Goal: Task Accomplishment & Management: Manage account settings

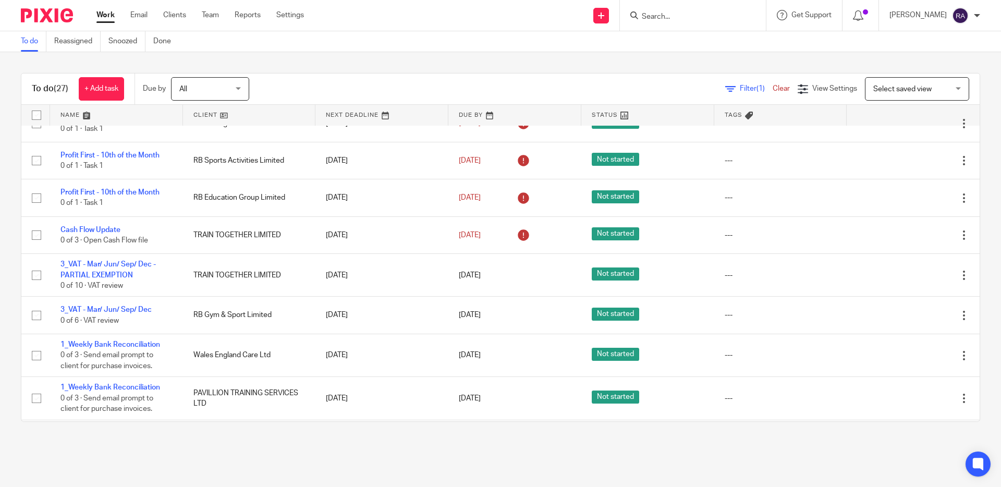
scroll to position [293, 0]
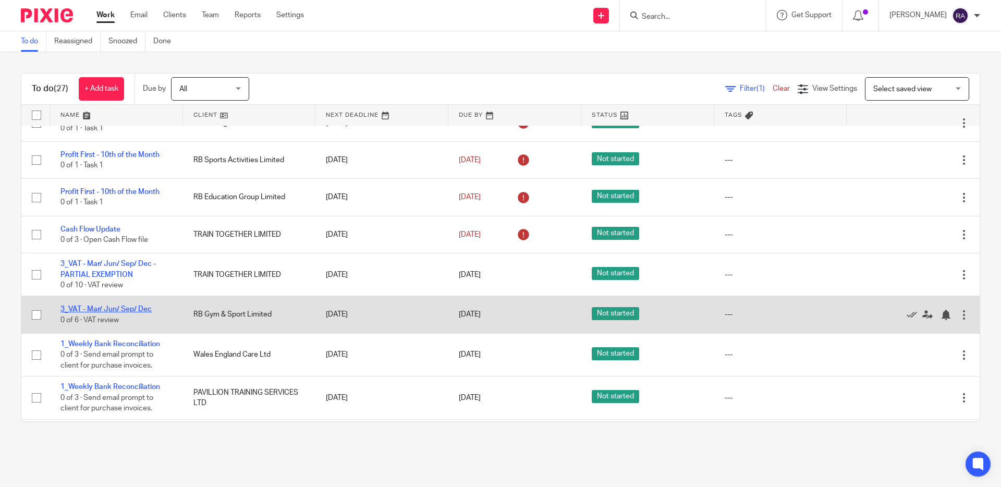
click at [128, 313] on link "3_VAT - Mar/ Jun/ Sep/ Dec" at bounding box center [105, 308] width 91 height 7
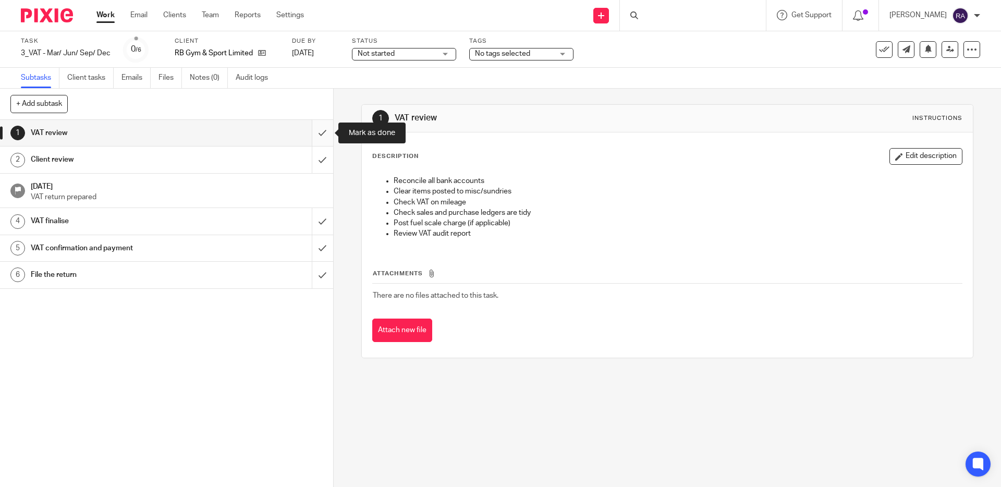
click at [323, 136] on input "submit" at bounding box center [166, 133] width 333 height 26
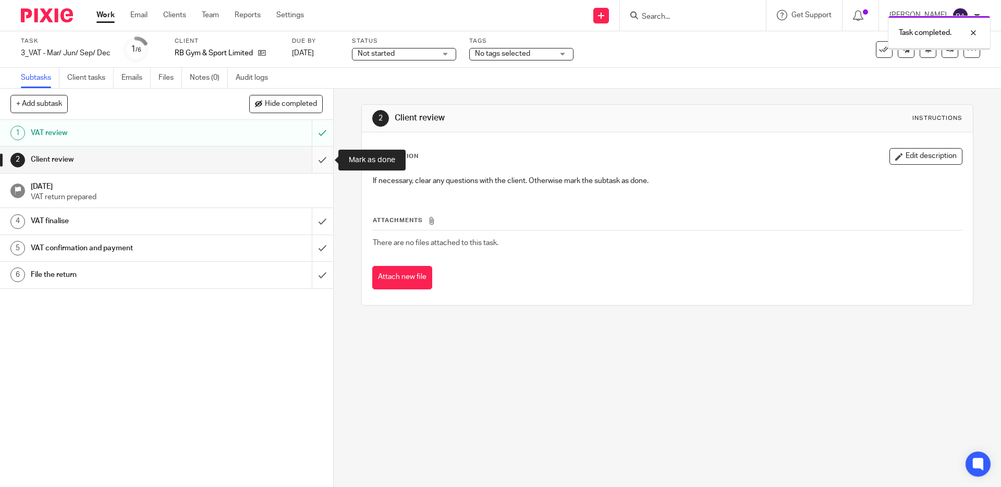
click at [324, 157] on input "submit" at bounding box center [166, 159] width 333 height 26
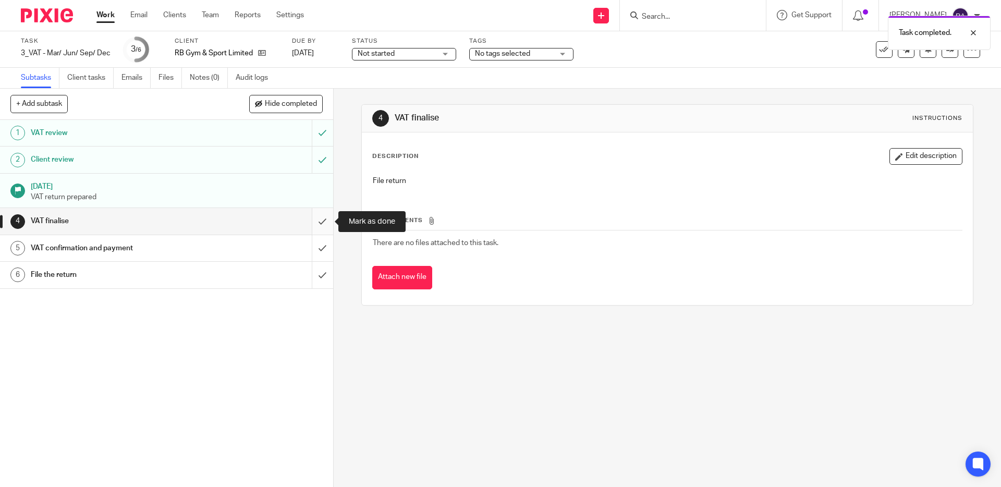
click at [319, 225] on input "submit" at bounding box center [166, 221] width 333 height 26
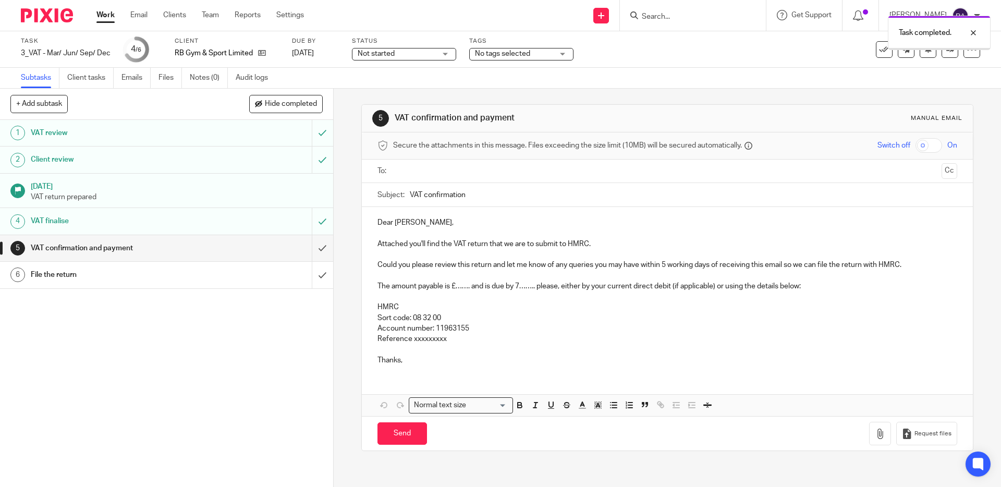
click at [423, 167] on input "text" at bounding box center [667, 171] width 540 height 12
drag, startPoint x: 471, startPoint y: 289, endPoint x: 456, endPoint y: 289, distance: 15.6
click at [456, 289] on p "The amount payable is £……. and is due by 7…….. please, either by your current d…" at bounding box center [666, 288] width 579 height 10
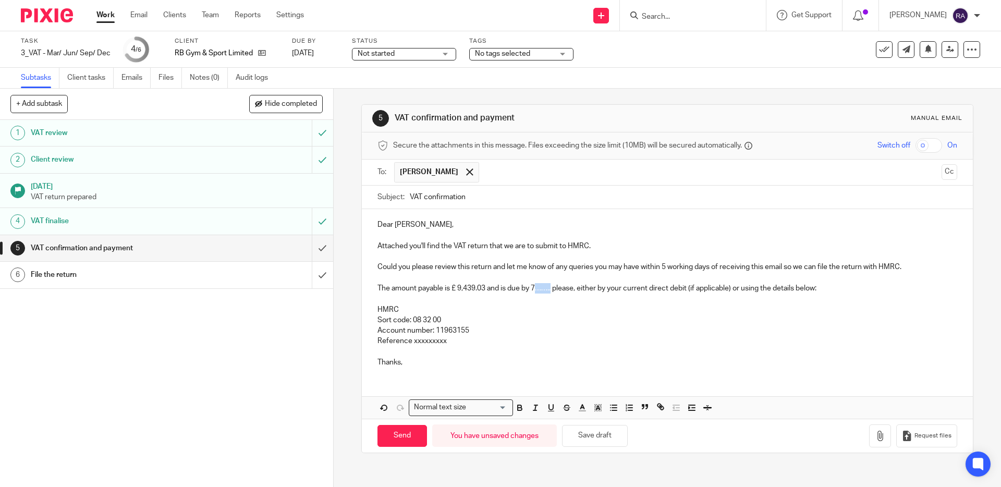
drag, startPoint x: 554, startPoint y: 290, endPoint x: 537, endPoint y: 290, distance: 16.2
click at [537, 290] on p "The amount payable is £ 9,439.03 and is due by 7…….. please, either by your cur…" at bounding box center [666, 288] width 579 height 10
drag, startPoint x: 451, startPoint y: 341, endPoint x: 414, endPoint y: 341, distance: 37.0
click at [414, 341] on p "Reference xxxxxxxxx" at bounding box center [666, 341] width 579 height 10
click at [407, 362] on p "Thanks," at bounding box center [666, 362] width 579 height 10
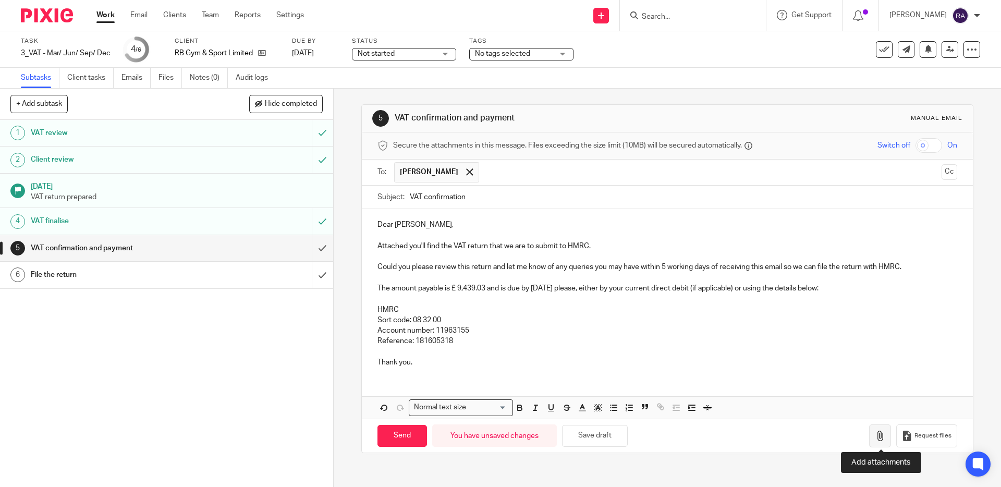
click at [877, 434] on icon "button" at bounding box center [880, 436] width 10 height 10
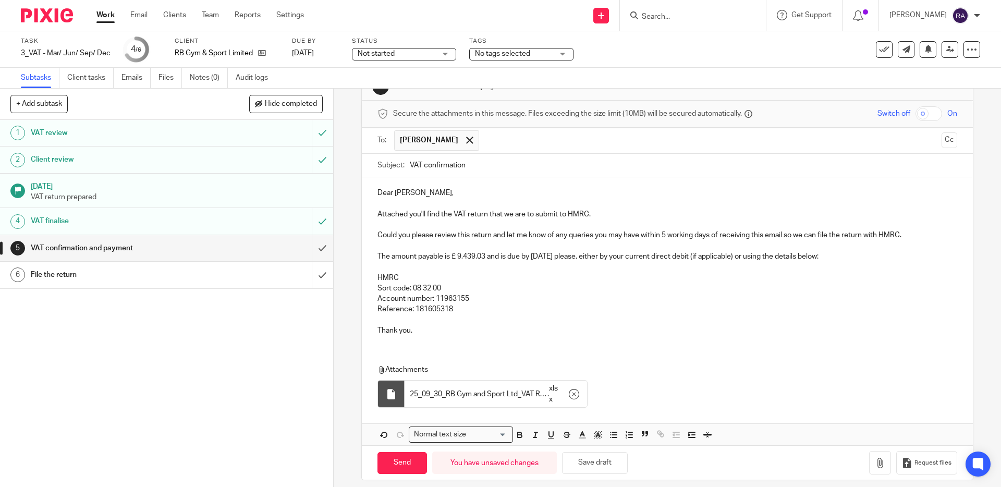
scroll to position [40, 0]
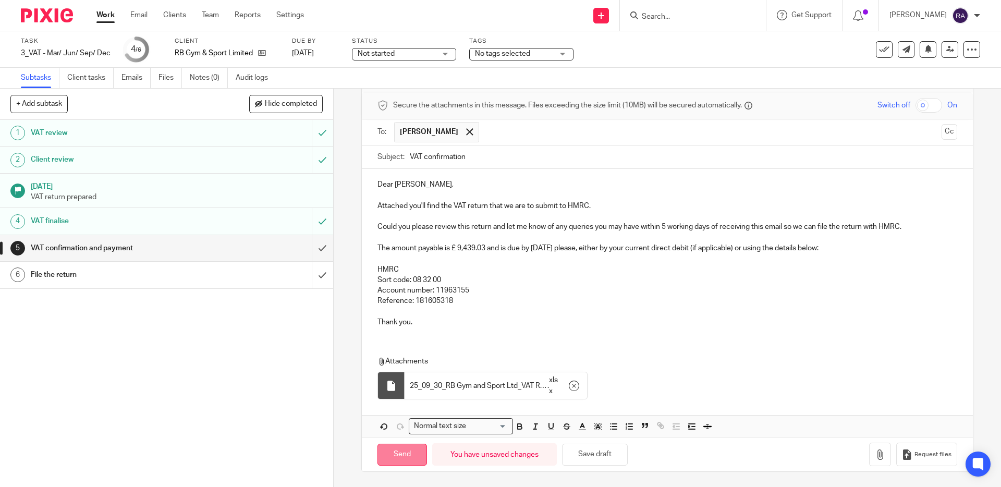
click at [405, 457] on input "Send" at bounding box center [402, 455] width 50 height 22
type input "Sent"
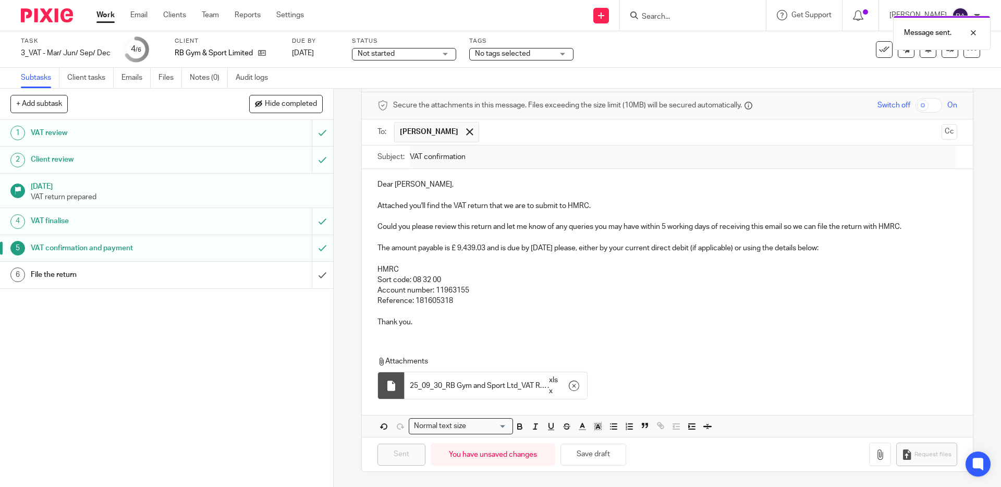
click at [418, 58] on span "Not started" at bounding box center [397, 53] width 78 height 11
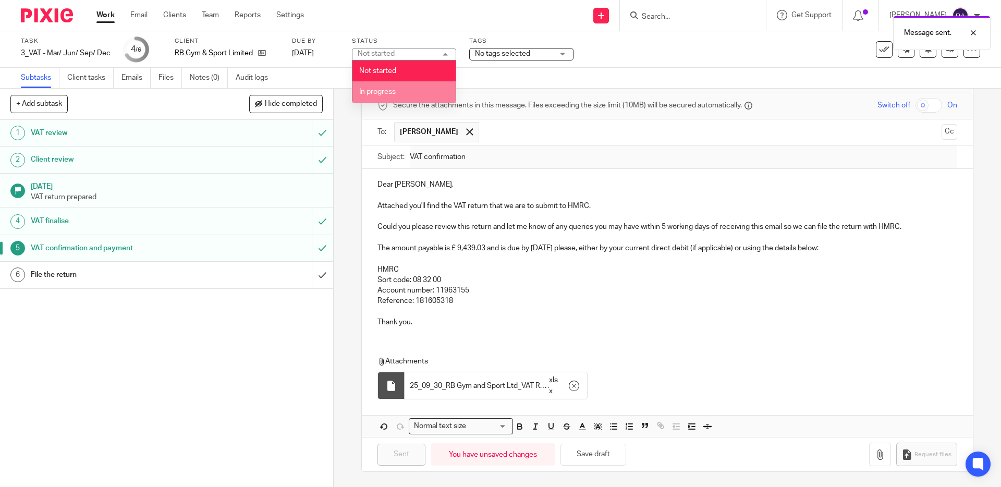
click at [491, 52] on span "No tags selected" at bounding box center [502, 53] width 55 height 7
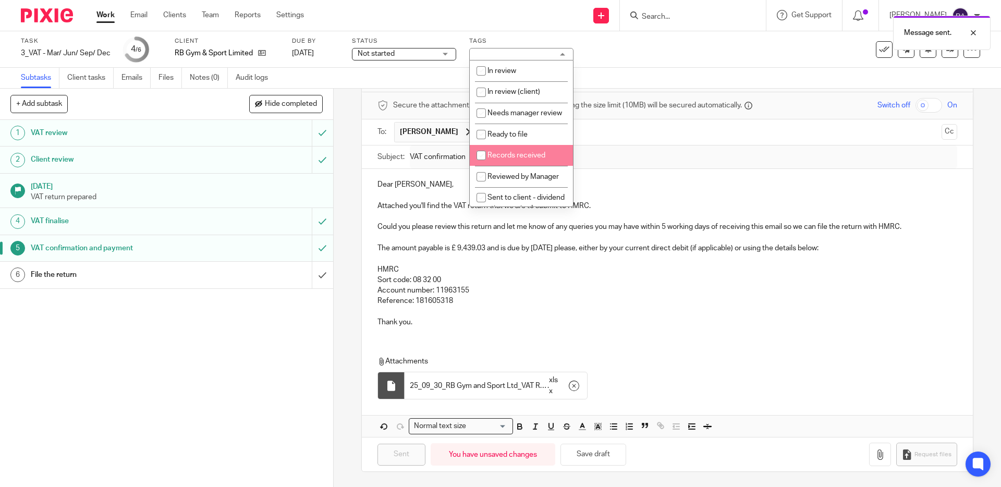
scroll to position [115, 0]
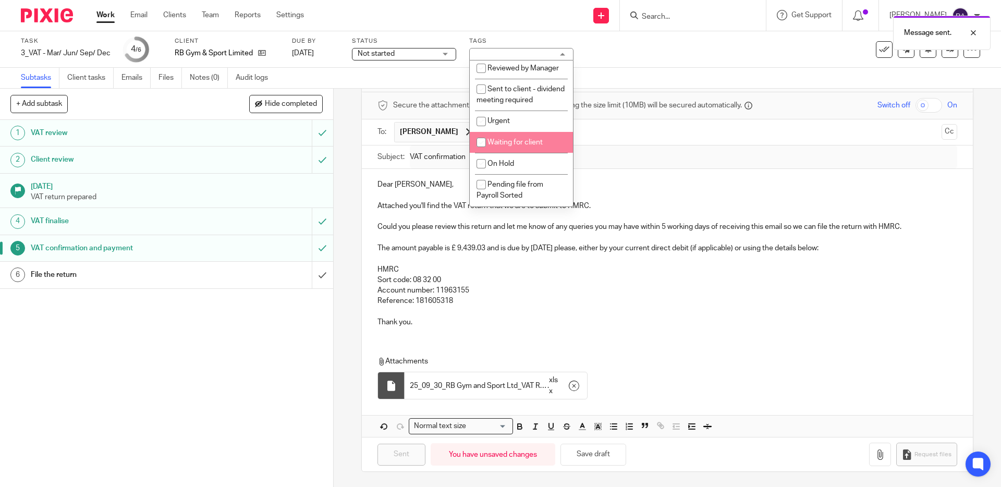
click at [521, 140] on span "Waiting for client" at bounding box center [514, 142] width 55 height 7
checkbox input "true"
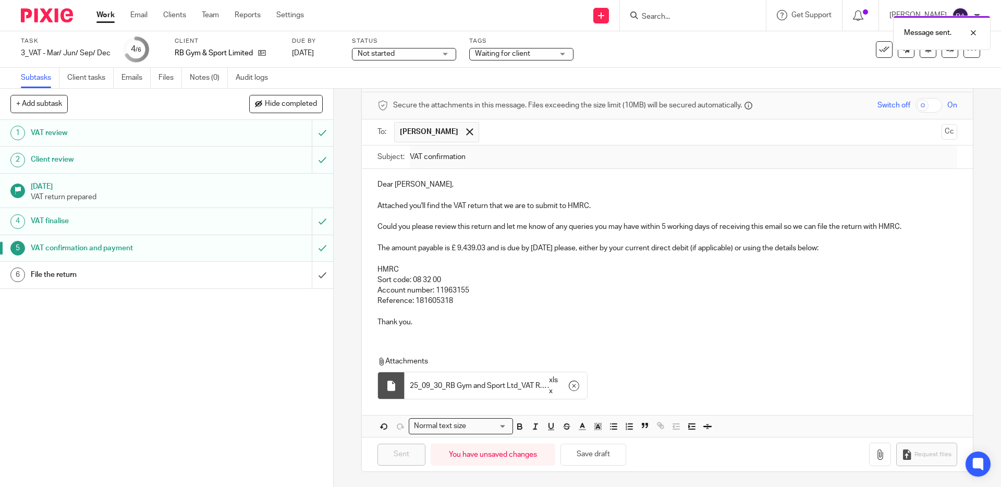
click at [109, 19] on link "Work" at bounding box center [105, 15] width 18 height 10
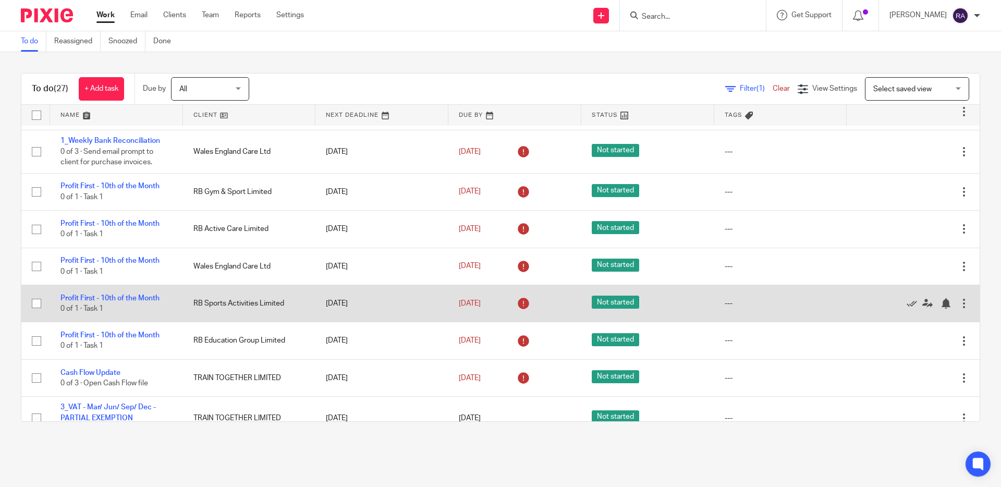
scroll to position [136, 0]
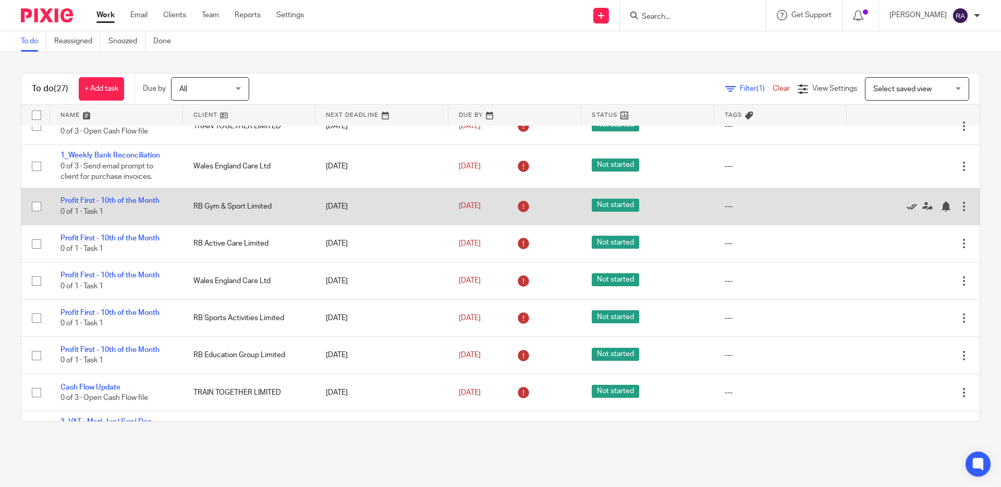
click at [910, 210] on icon at bounding box center [911, 206] width 10 height 10
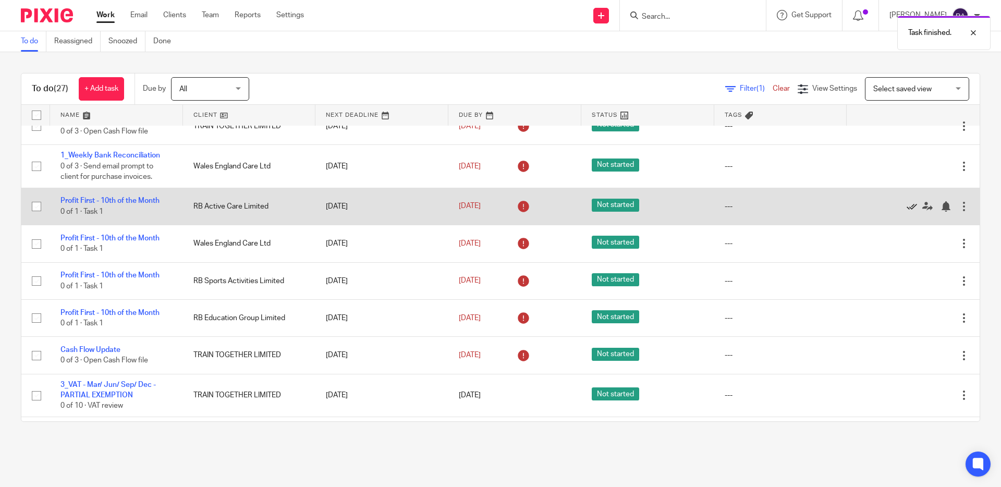
click at [910, 211] on icon at bounding box center [911, 206] width 10 height 10
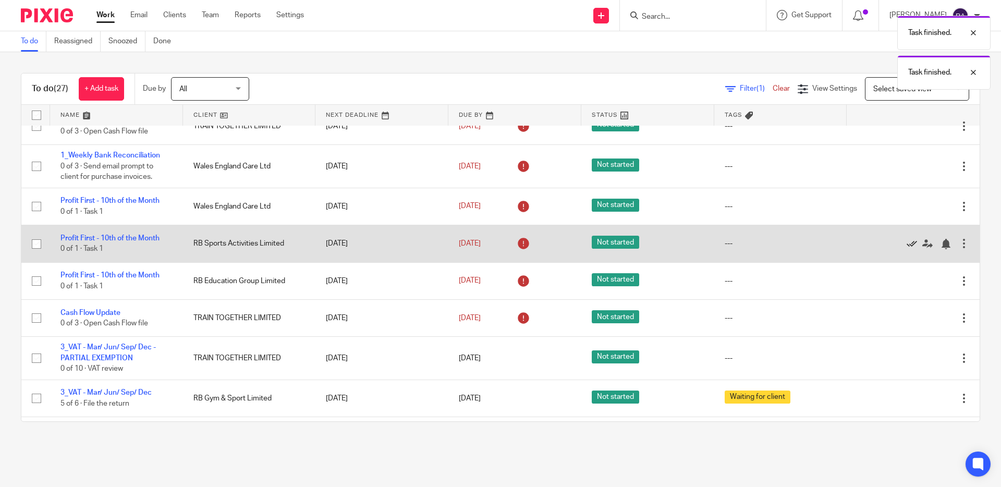
click at [907, 248] on icon at bounding box center [911, 244] width 10 height 10
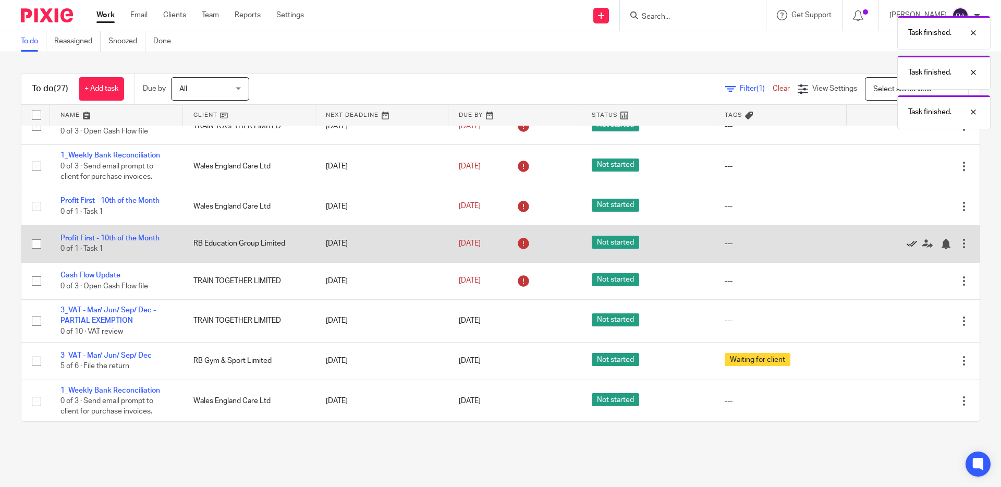
click at [906, 247] on icon at bounding box center [911, 244] width 10 height 10
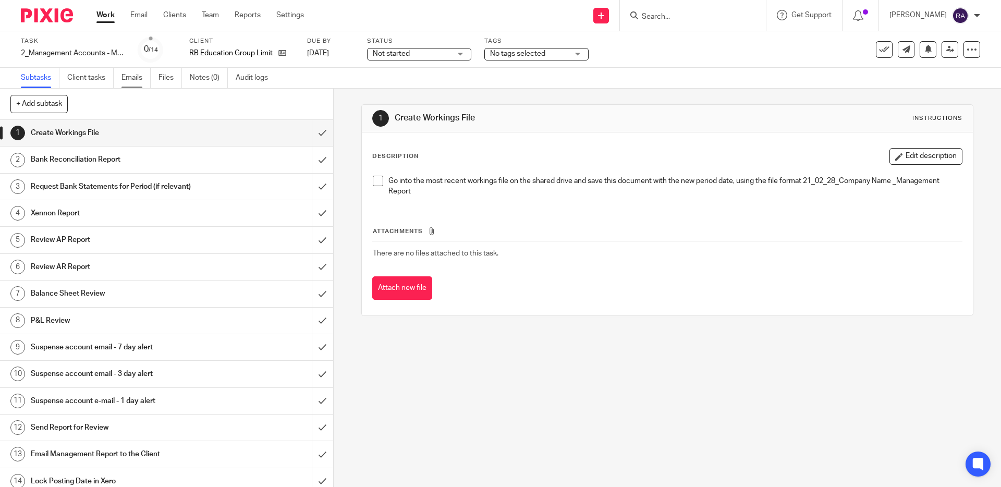
click at [137, 76] on link "Emails" at bounding box center [135, 78] width 29 height 20
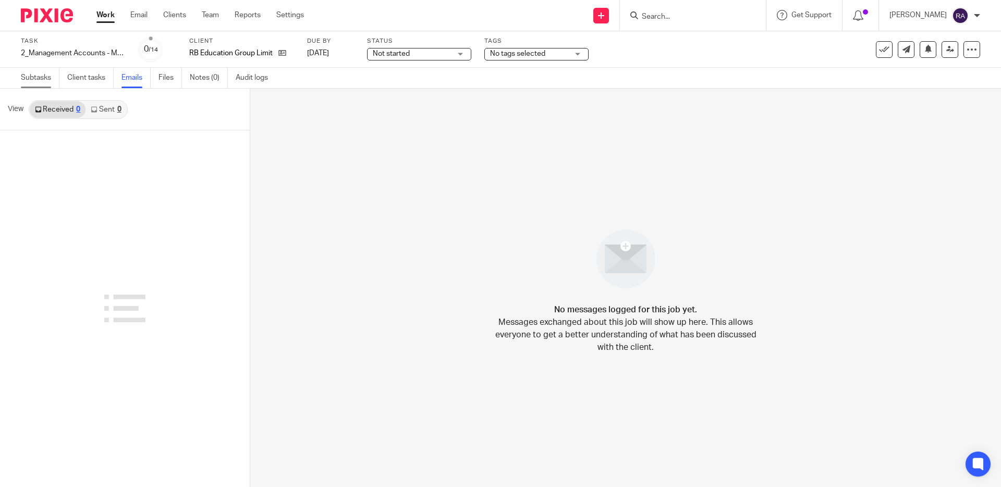
click at [41, 73] on link "Subtasks" at bounding box center [40, 78] width 39 height 20
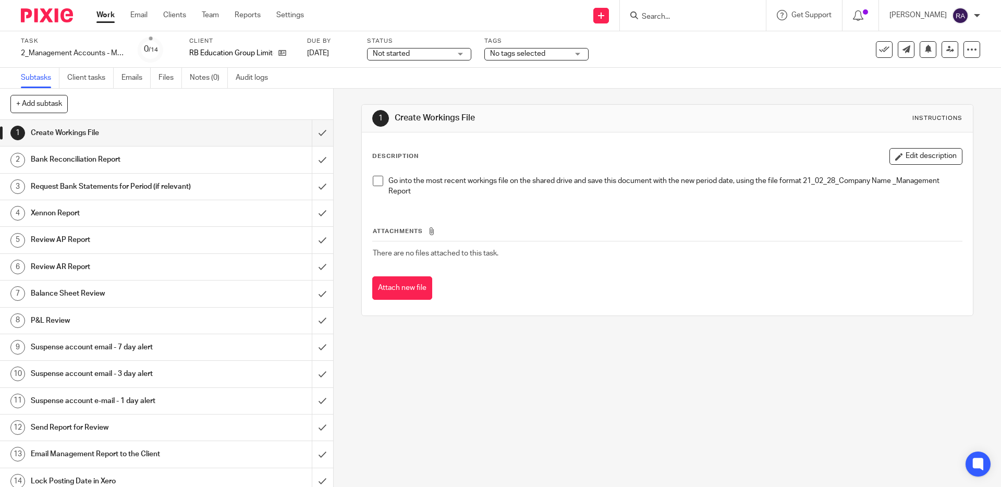
scroll to position [8, 0]
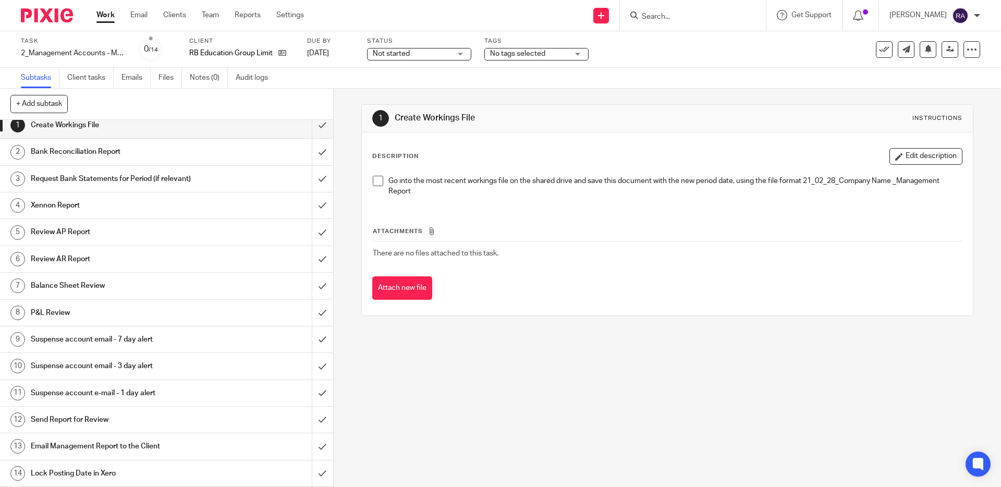
click at [94, 446] on h1 "Email Management Report to the Client" at bounding box center [121, 446] width 180 height 16
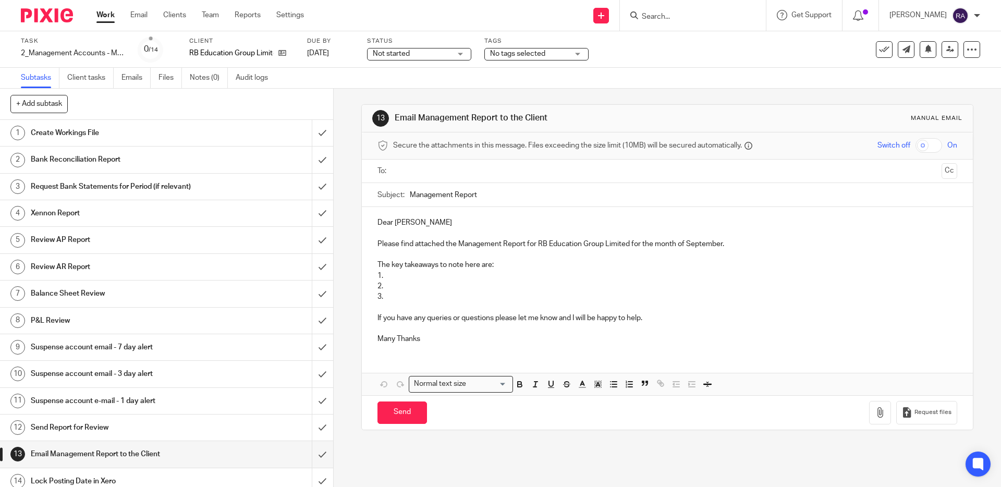
click at [400, 173] on input "text" at bounding box center [667, 171] width 540 height 12
click at [494, 199] on input "Management Report" at bounding box center [683, 197] width 547 height 23
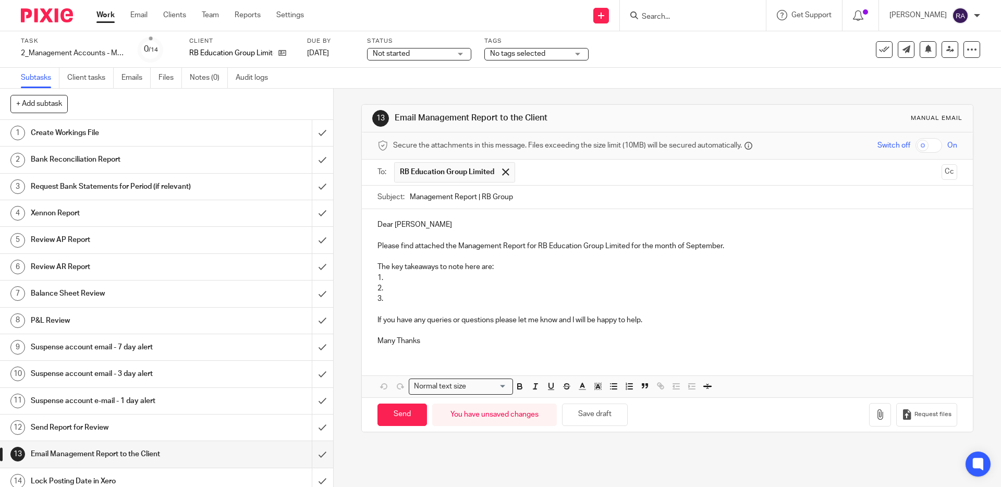
type input "Management Report | RB Group"
click at [555, 249] on p "Please find attached the Management Report for RB Education Group Limited for t…" at bounding box center [666, 246] width 579 height 10
click at [560, 249] on p "Please find attached the Management Report for RB Education Group Limited for t…" at bounding box center [666, 246] width 579 height 10
click at [581, 242] on p "Please find attached the Management Report for RB Group Limited for the month o…" at bounding box center [666, 246] width 579 height 10
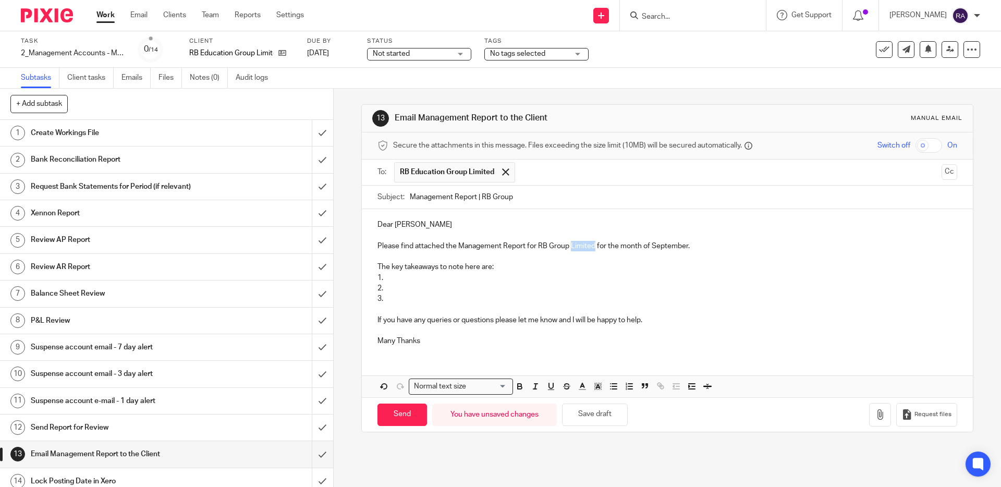
click at [581, 242] on p "Please find attached the Management Report for RB Group Limited for the month o…" at bounding box center [666, 246] width 579 height 10
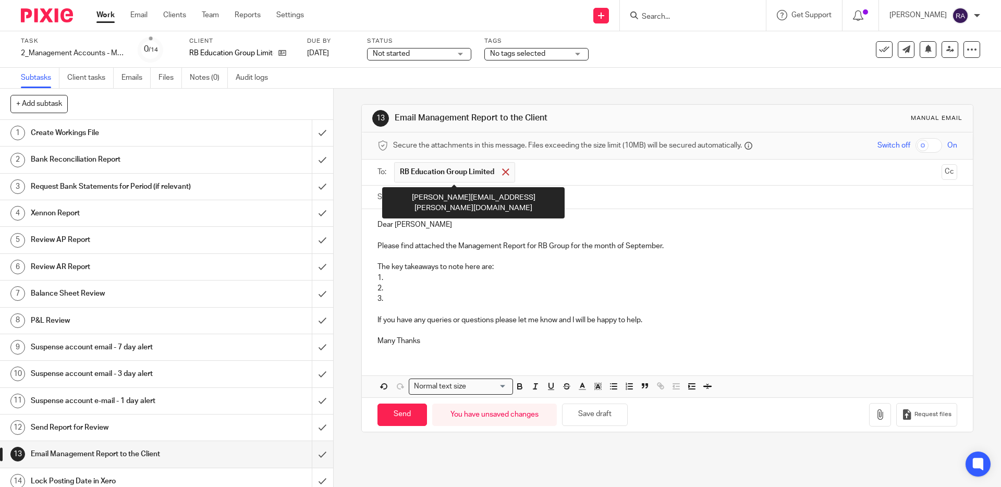
click at [505, 171] on span at bounding box center [505, 171] width 7 height 7
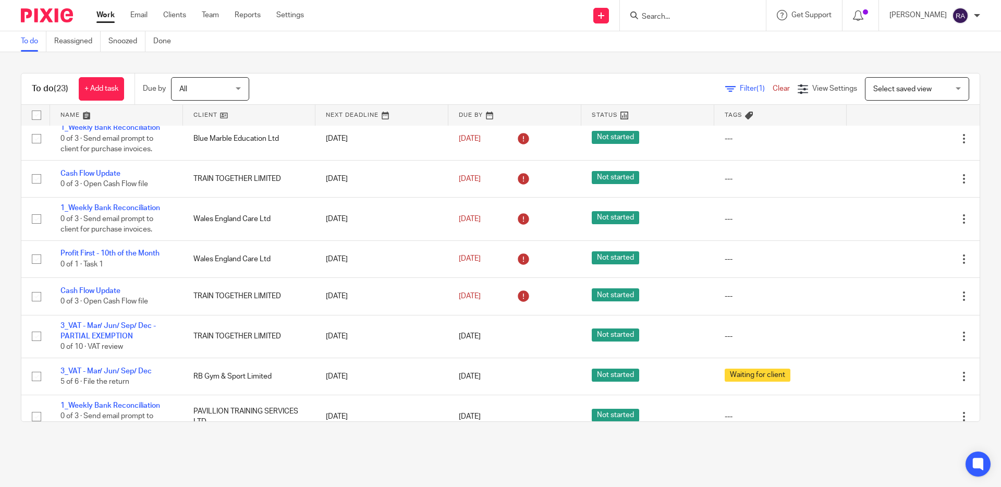
scroll to position [117, 0]
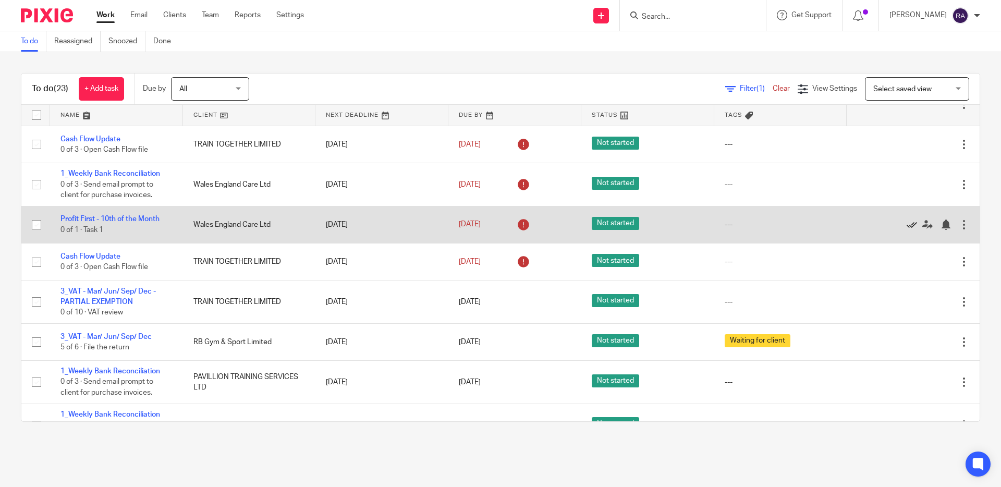
click at [911, 226] on icon at bounding box center [911, 224] width 10 height 10
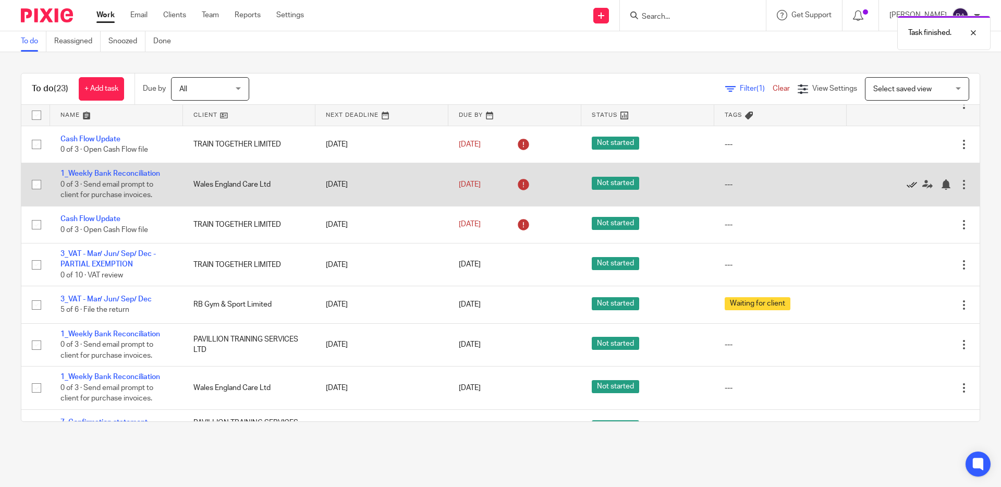
click at [911, 187] on icon at bounding box center [911, 184] width 10 height 10
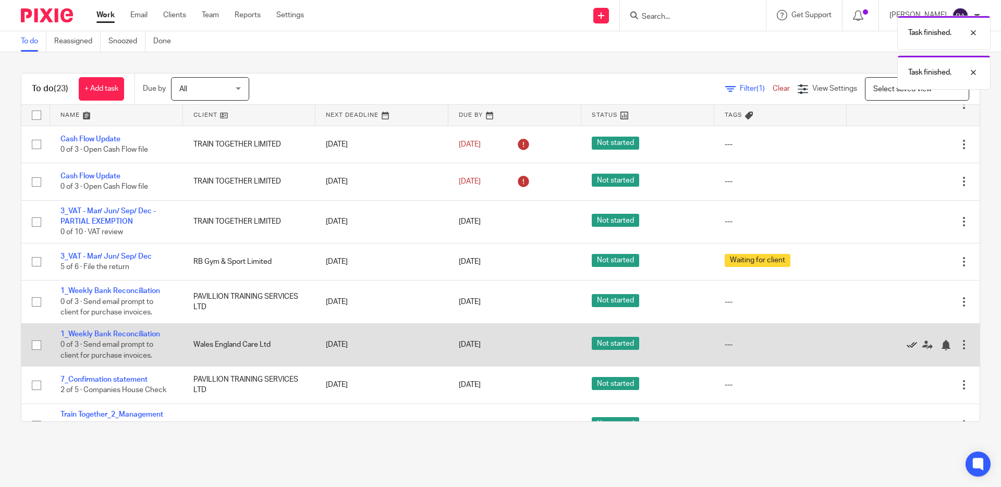
click at [911, 350] on icon at bounding box center [911, 345] width 10 height 10
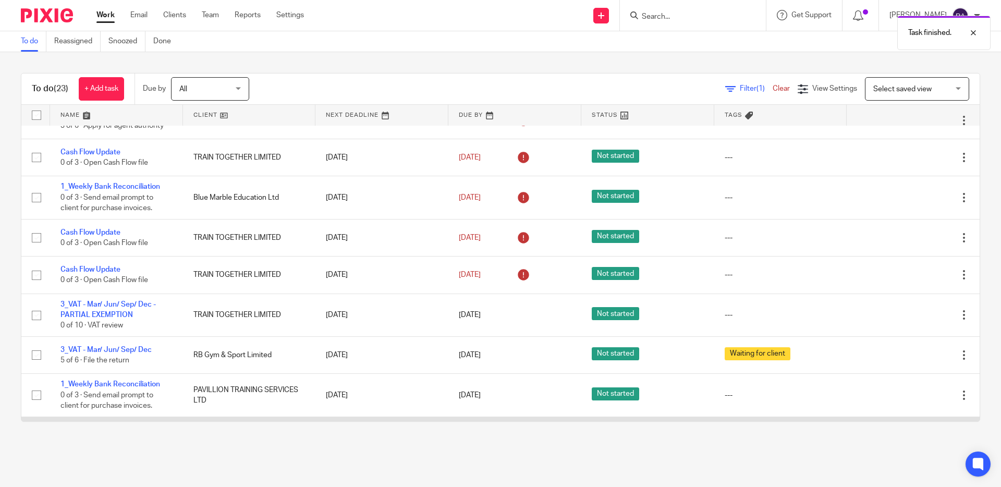
scroll to position [0, 0]
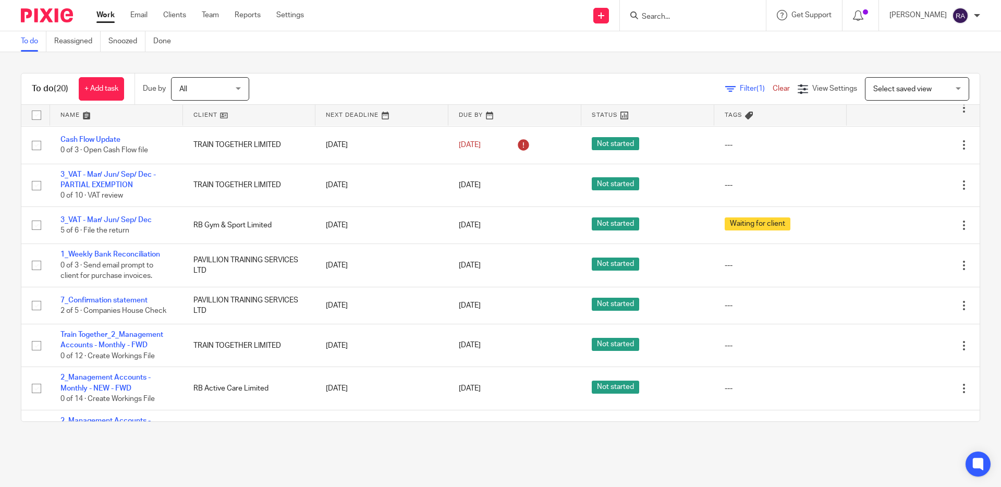
scroll to position [13, 0]
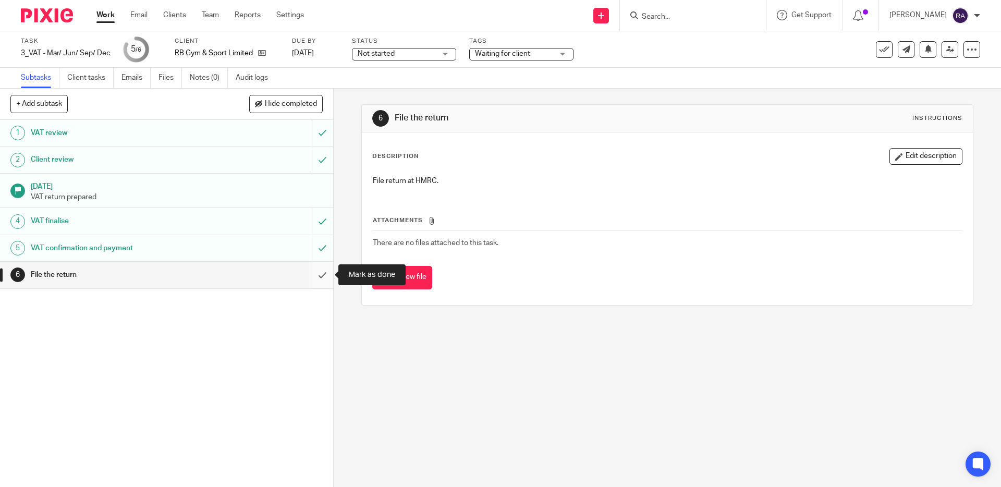
click at [324, 271] on input "submit" at bounding box center [166, 275] width 333 height 26
